Goal: Task Accomplishment & Management: Complete application form

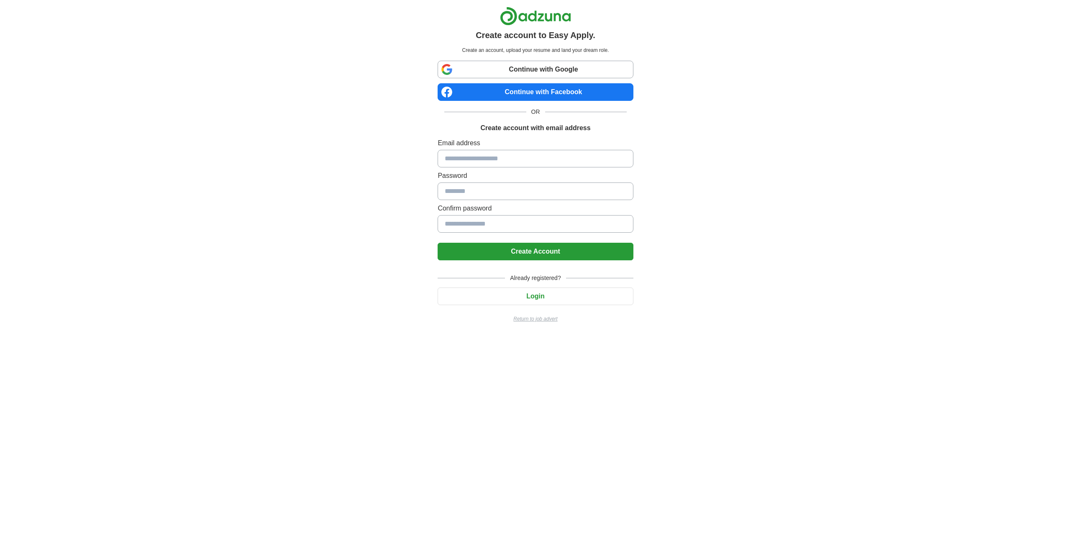
click at [524, 297] on button "Login" at bounding box center [535, 296] width 195 height 18
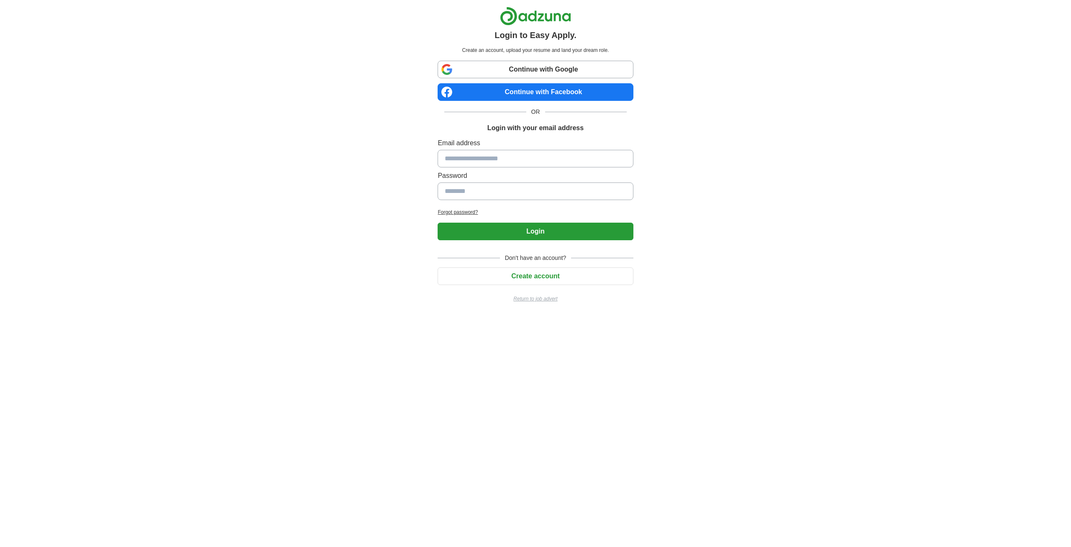
click at [465, 161] on input at bounding box center [535, 159] width 195 height 18
click at [465, 160] on input at bounding box center [535, 159] width 195 height 18
click at [464, 159] on input at bounding box center [535, 159] width 195 height 18
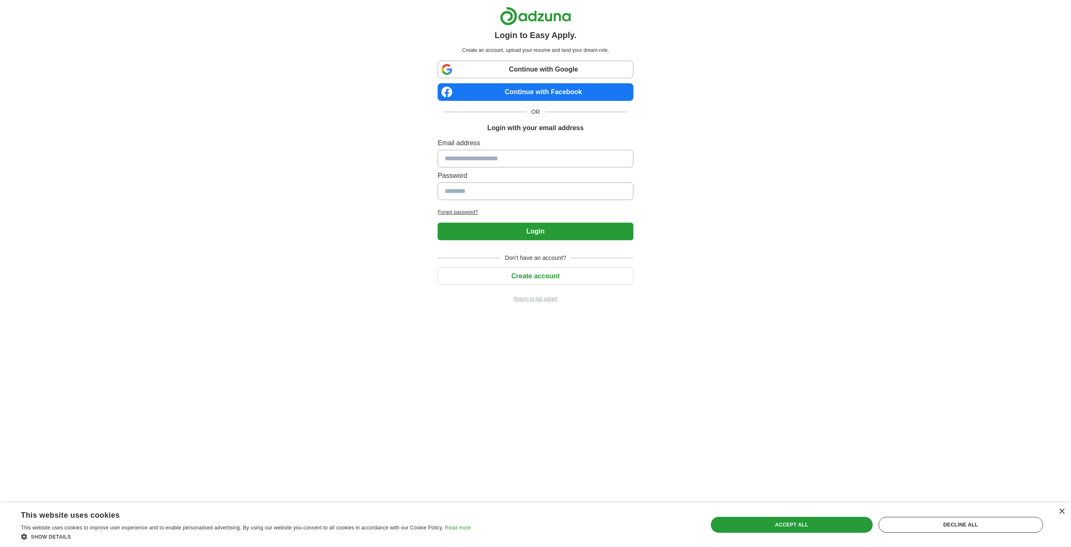
click at [464, 159] on input at bounding box center [535, 159] width 195 height 18
